Goal: Task Accomplishment & Management: Use online tool/utility

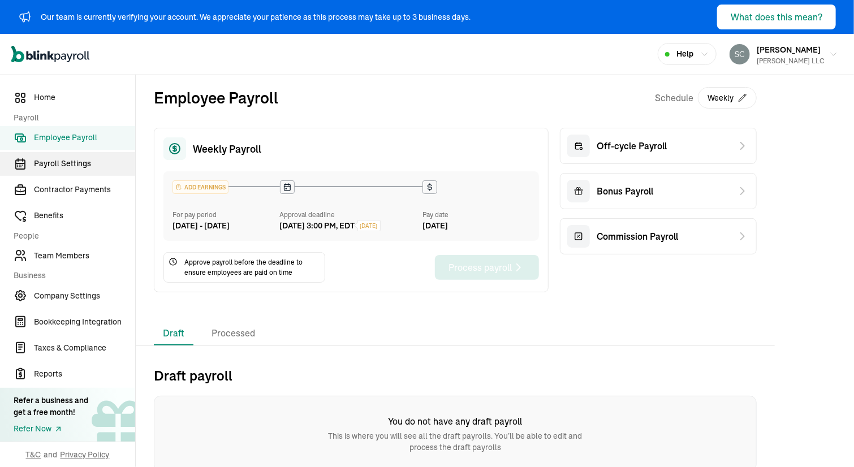
click at [47, 167] on span "Payroll Settings" at bounding box center [84, 164] width 101 height 12
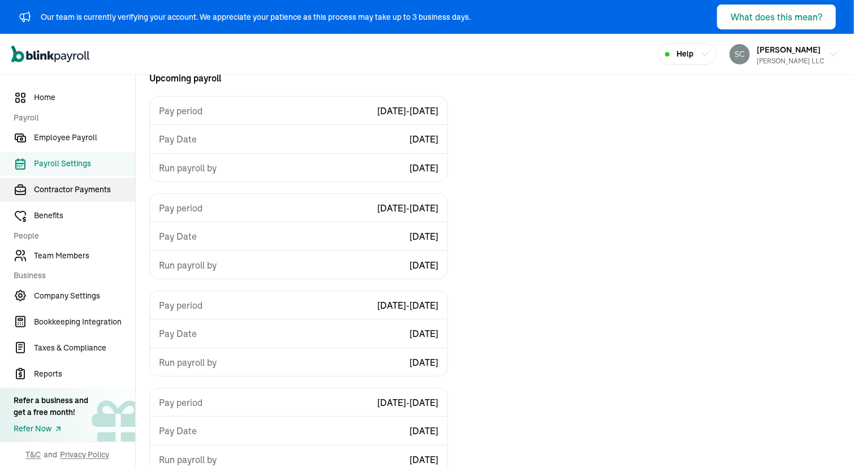
click at [42, 195] on span "Contractor Payments" at bounding box center [84, 190] width 101 height 12
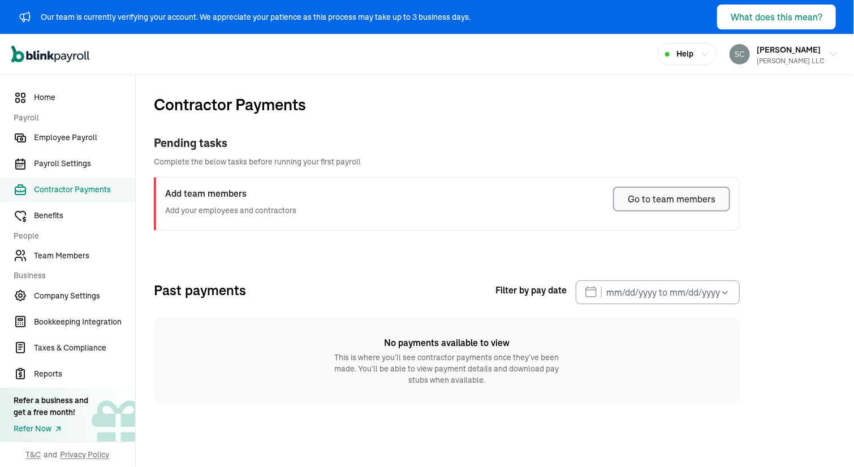
click at [668, 196] on div "Go to team members" at bounding box center [672, 199] width 88 height 14
